Goal: Information Seeking & Learning: Find specific fact

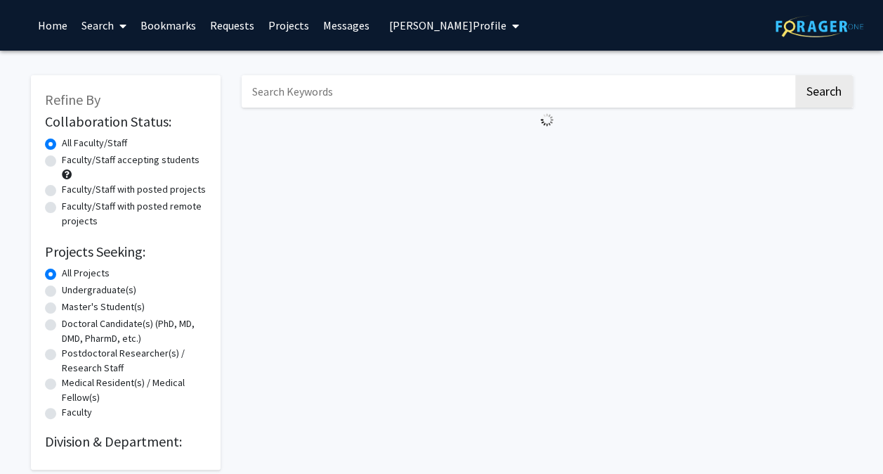
click at [705, 83] on input "Search Keywords" at bounding box center [518, 91] width 552 height 32
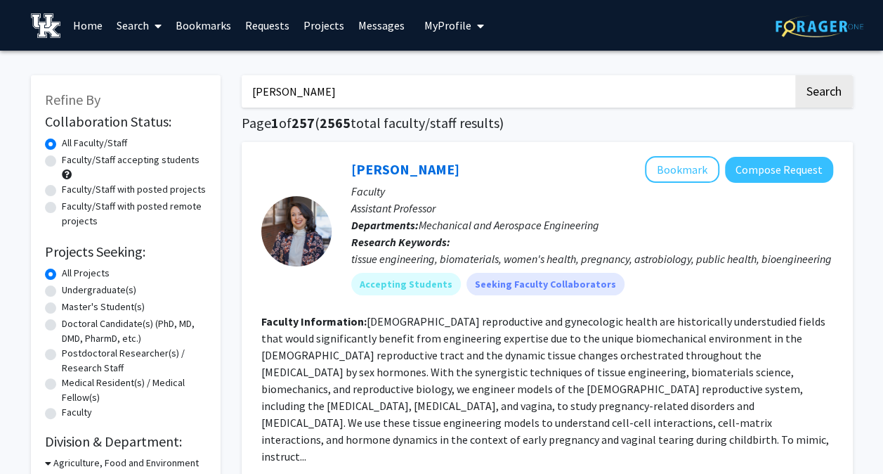
type input "[PERSON_NAME]"
click at [795, 75] on button "Search" at bounding box center [824, 91] width 58 height 32
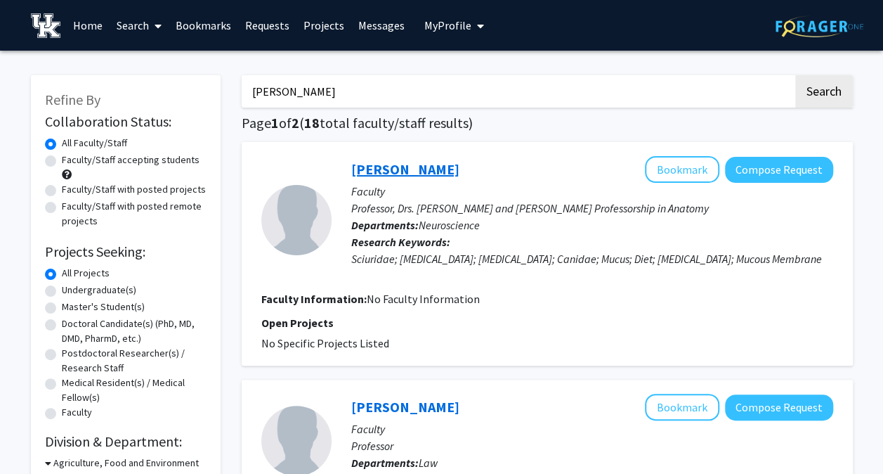
click at [428, 168] on link "[PERSON_NAME]" at bounding box center [405, 169] width 108 height 18
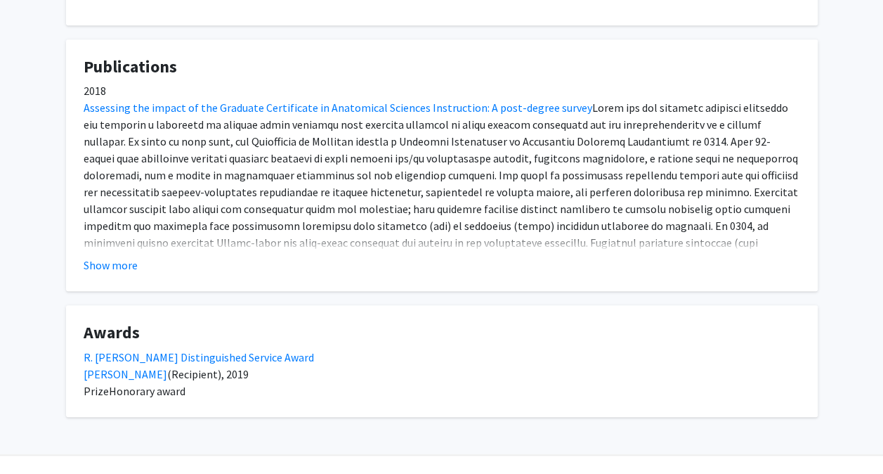
scroll to position [441, 0]
click at [100, 263] on button "Show more" at bounding box center [111, 263] width 54 height 17
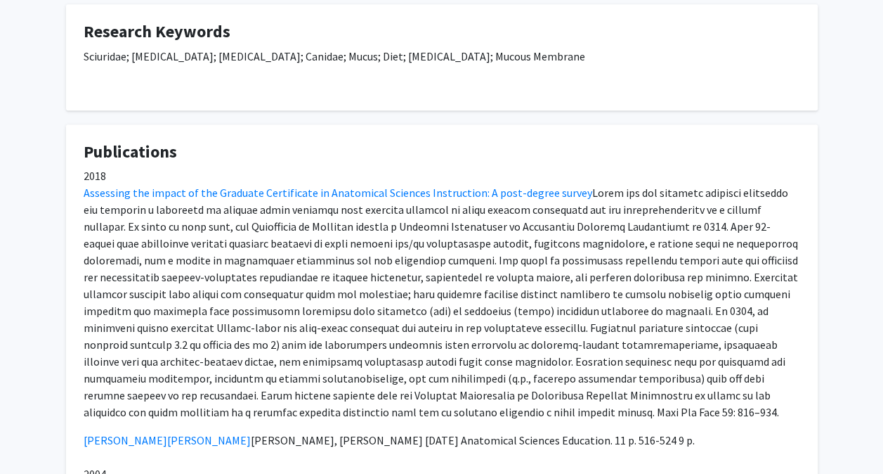
scroll to position [355, 0]
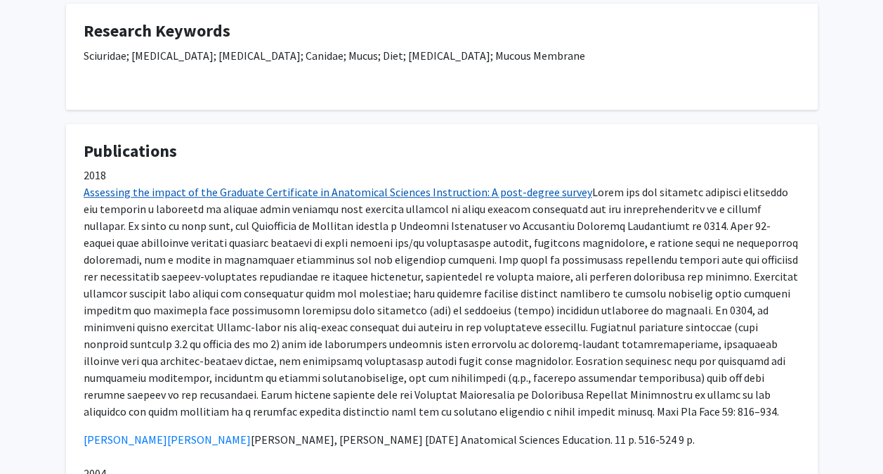
click at [289, 188] on link "Assessing the impact of the Graduate Certificate in Anatomical Sciences Instruc…" at bounding box center [338, 192] width 509 height 14
